Goal: Task Accomplishment & Management: Manage account settings

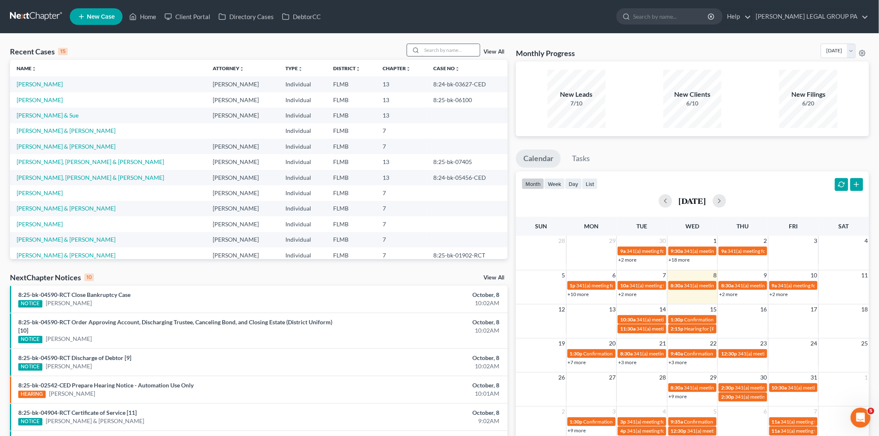
click at [445, 48] on input "search" at bounding box center [450, 50] width 58 height 12
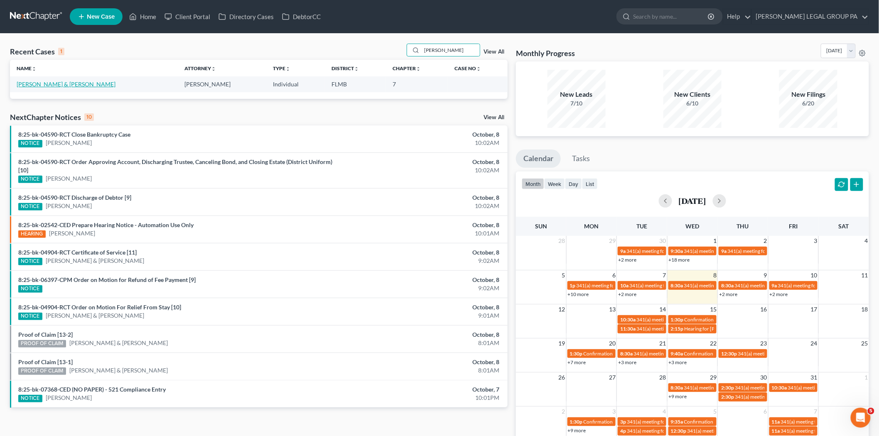
type input "[PERSON_NAME]"
click at [40, 83] on link "[PERSON_NAME] & [PERSON_NAME]" at bounding box center [66, 84] width 99 height 7
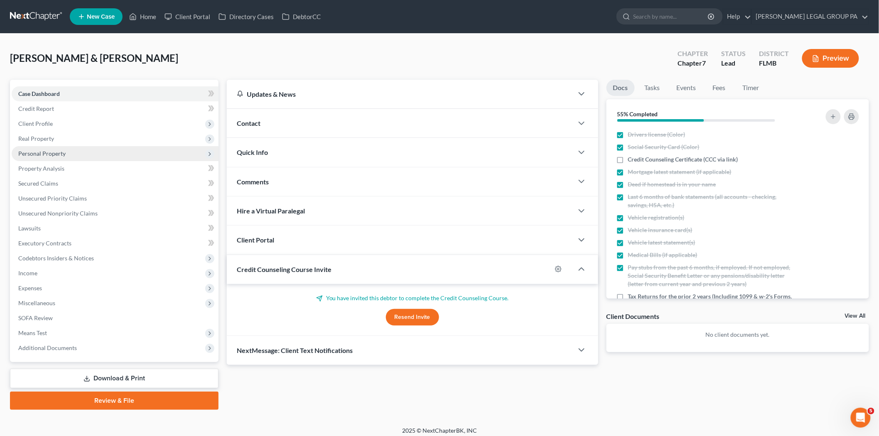
click at [73, 152] on span "Personal Property" at bounding box center [115, 153] width 207 height 15
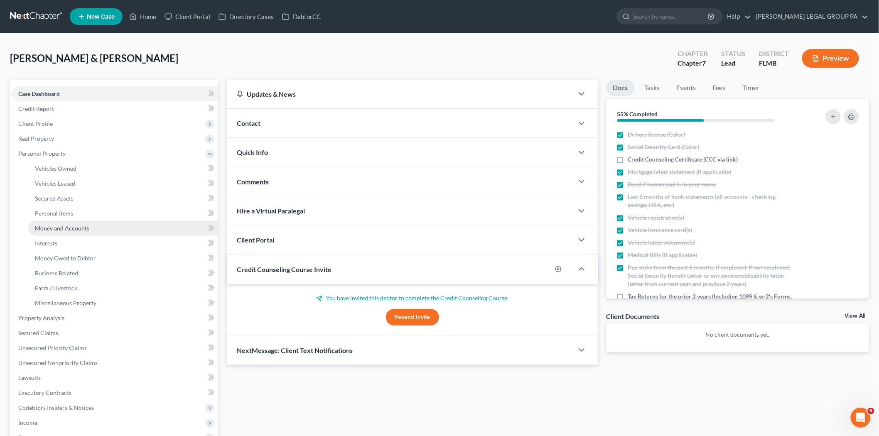
click at [93, 233] on link "Money and Accounts" at bounding box center [123, 228] width 190 height 15
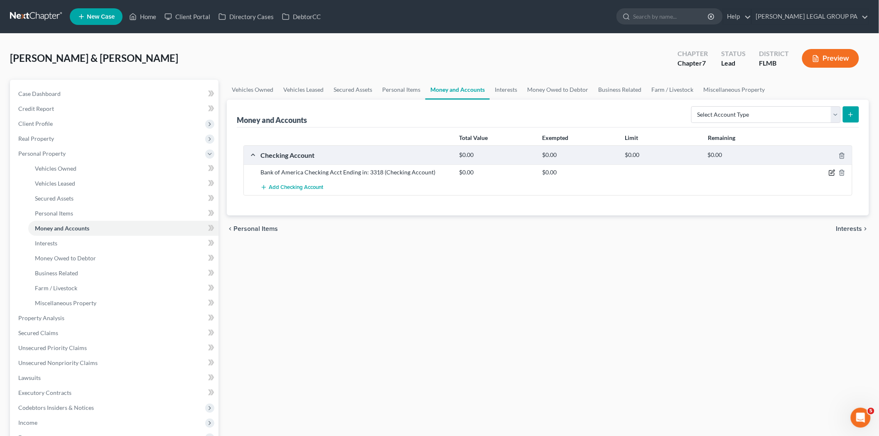
click at [829, 171] on icon "button" at bounding box center [831, 173] width 5 height 5
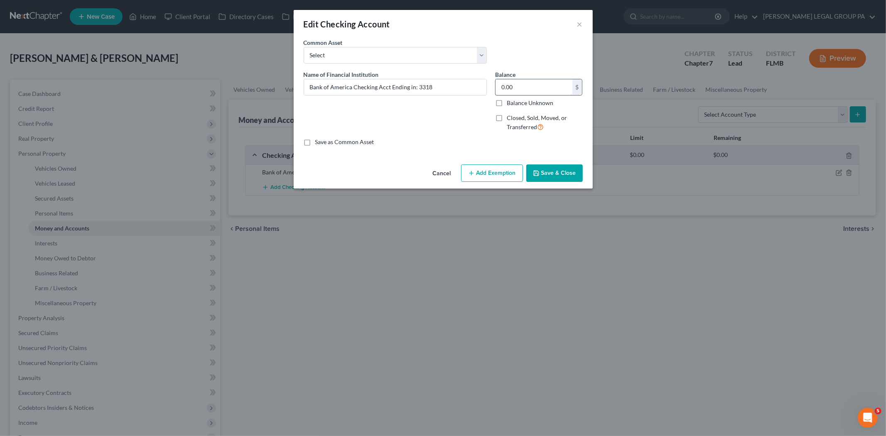
click at [541, 86] on input "0.00" at bounding box center [533, 87] width 77 height 16
type input "221.35"
click at [483, 175] on button "Add Exemption" at bounding box center [492, 172] width 62 height 17
select select "2"
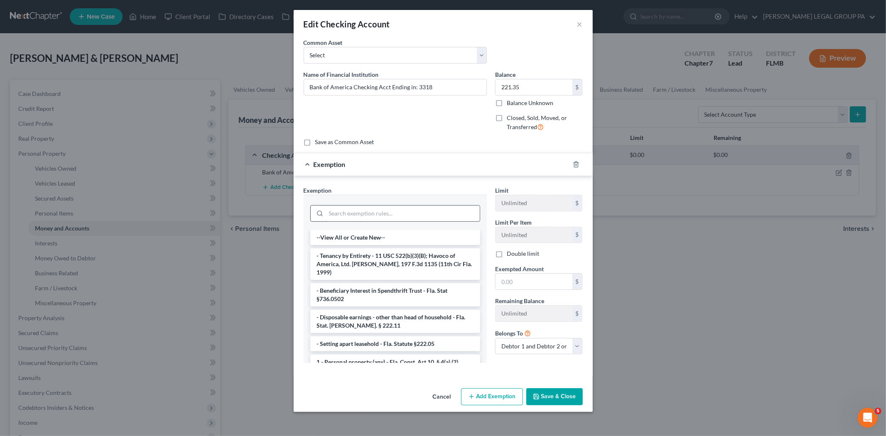
click at [390, 211] on input "search" at bounding box center [403, 214] width 154 height 16
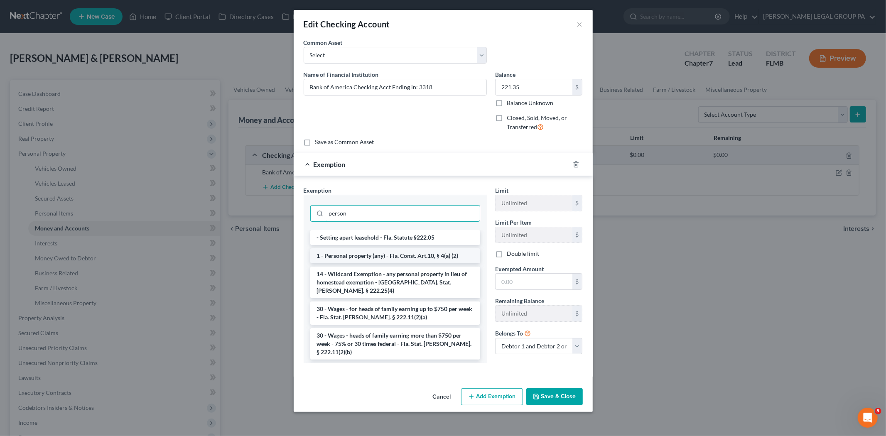
type input "person"
click at [380, 260] on li "1 - Personal property (any) - Fla. Const. Art.10, § 4(a) (2)" at bounding box center [395, 255] width 170 height 15
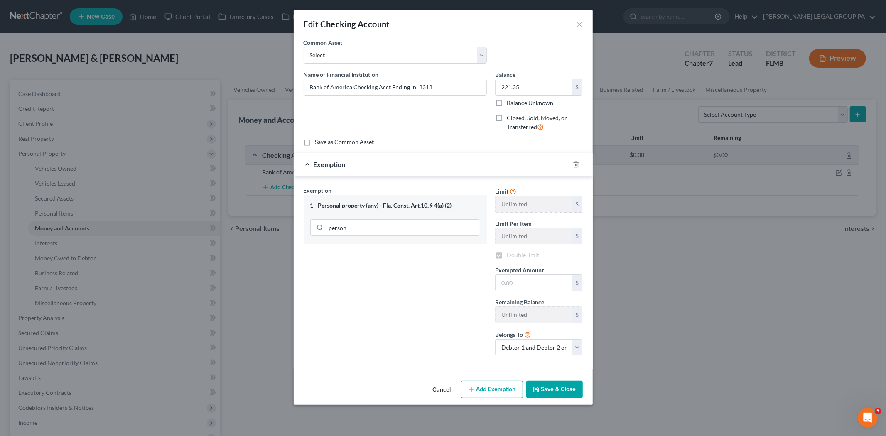
checkbox input "true"
click at [504, 279] on input "text" at bounding box center [533, 283] width 77 height 16
type input "221.35"
click at [544, 387] on button "Save & Close" at bounding box center [554, 389] width 56 height 17
